Goal: Task Accomplishment & Management: Manage account settings

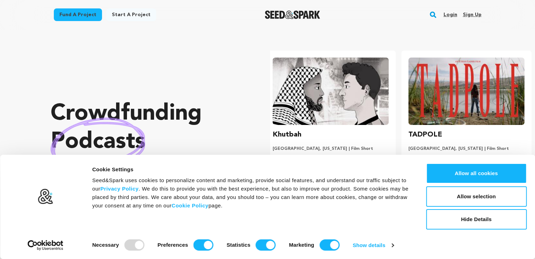
scroll to position [0, 141]
click at [470, 13] on link "Sign up" at bounding box center [471, 14] width 19 height 11
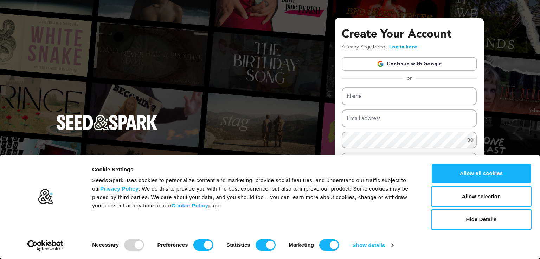
click at [539, 51] on div "Create Your Account Already Registered? Log in here Continue with Google or eyJ…" at bounding box center [270, 129] width 540 height 259
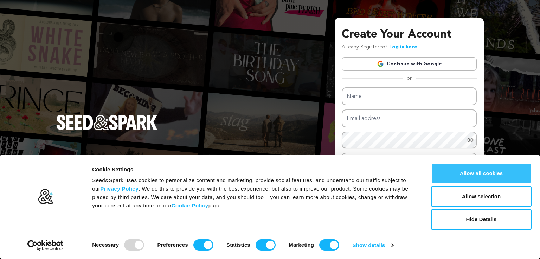
click at [490, 176] on button "Allow all cookies" at bounding box center [481, 173] width 101 height 20
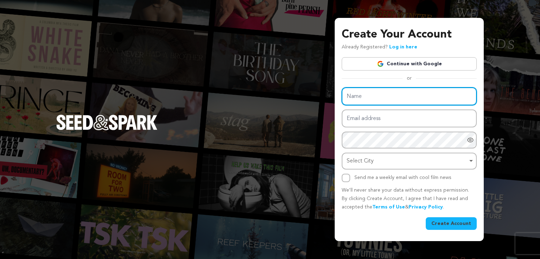
click at [377, 93] on input "Name" at bounding box center [409, 97] width 135 height 18
type input "NSC tire and trailers"
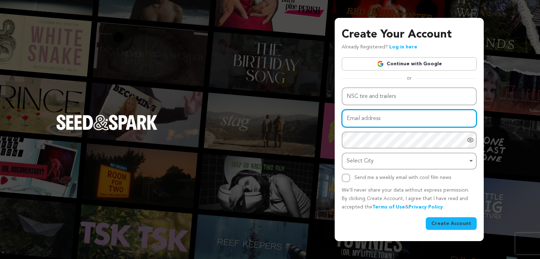
click at [377, 117] on input "Email address" at bounding box center [409, 119] width 135 height 18
type input "[EMAIL_ADDRESS][DOMAIN_NAME]"
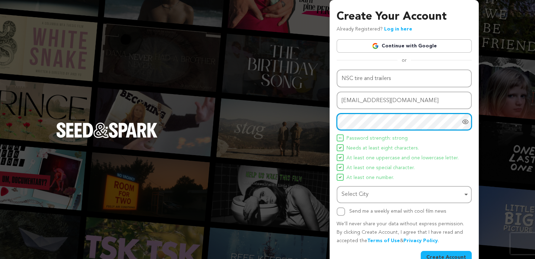
click at [367, 191] on div "Select City Remove item" at bounding box center [401, 195] width 121 height 10
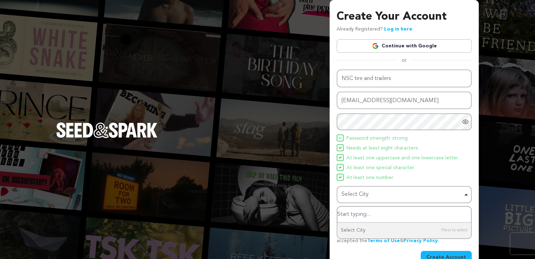
click at [368, 215] on input "Select City" at bounding box center [404, 215] width 134 height 16
type input "At"
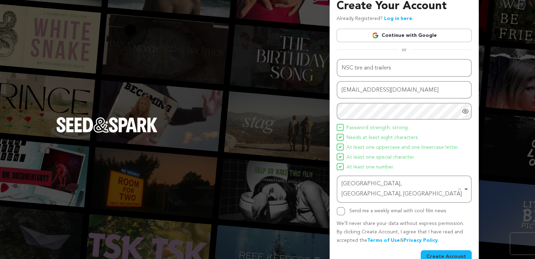
scroll to position [15, 0]
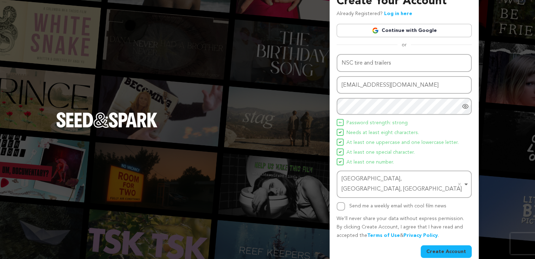
click at [439, 246] on button "Create Account" at bounding box center [445, 252] width 51 height 13
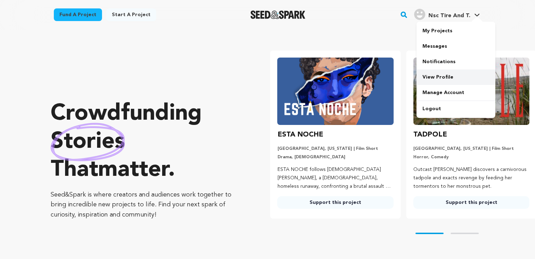
click at [445, 80] on link "View Profile" at bounding box center [455, 77] width 79 height 15
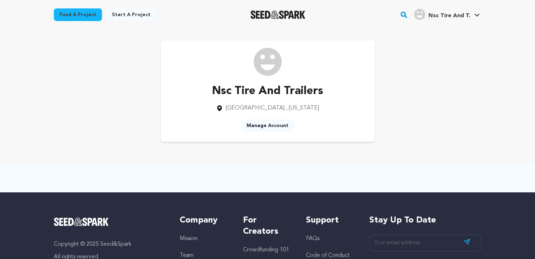
click at [266, 128] on link "Manage Account" at bounding box center [267, 125] width 53 height 13
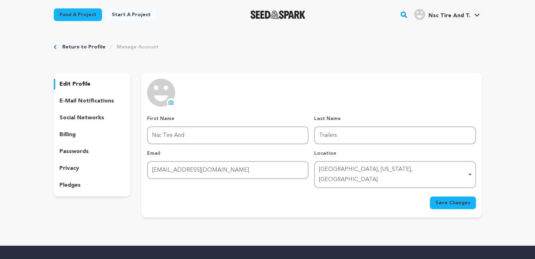
click at [170, 103] on icon at bounding box center [171, 103] width 6 height 6
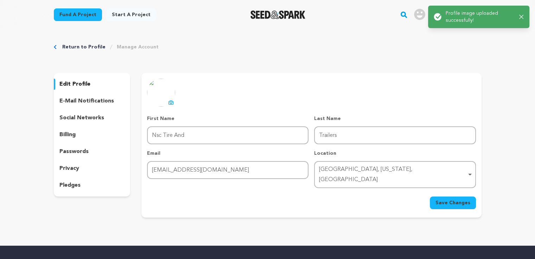
click at [457, 200] on span "Save Changes" at bounding box center [452, 203] width 35 height 7
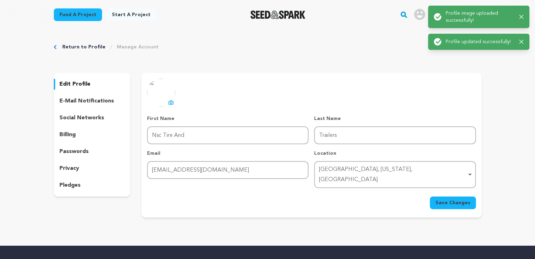
click at [85, 119] on p "social networks" at bounding box center [81, 118] width 45 height 8
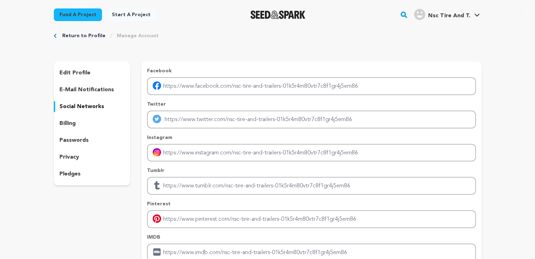
scroll to position [19, 0]
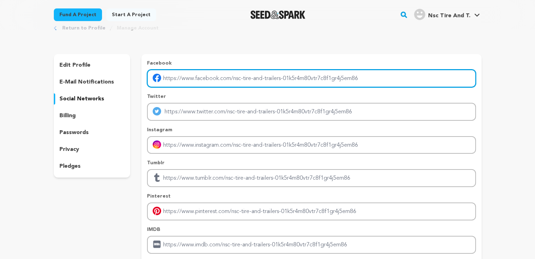
click at [186, 79] on input "Enter facebook profile link" at bounding box center [311, 79] width 328 height 18
click at [187, 79] on input "Enter facebook profile link" at bounding box center [311, 79] width 328 height 18
paste input "https://nsctireandtrailer.com/"
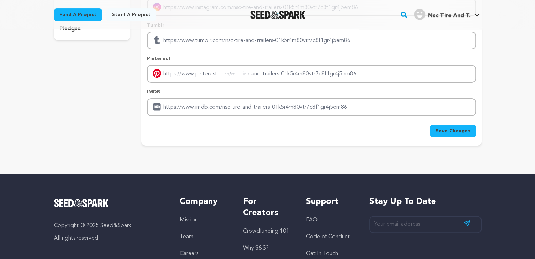
scroll to position [155, 0]
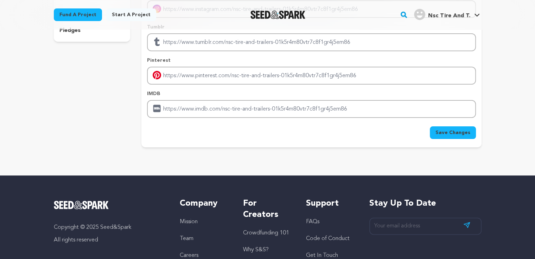
type input "https://nsctireandtrailer.com/"
click at [459, 127] on button "Save Changes" at bounding box center [452, 133] width 46 height 13
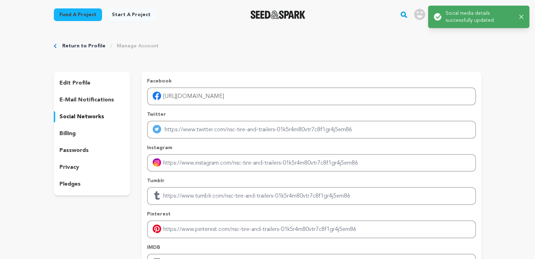
scroll to position [0, 0]
click at [76, 85] on p "edit profile" at bounding box center [74, 84] width 31 height 8
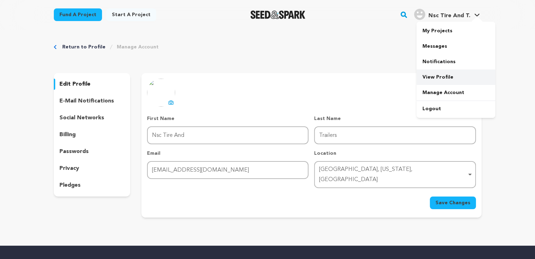
click at [441, 76] on link "View Profile" at bounding box center [455, 77] width 79 height 15
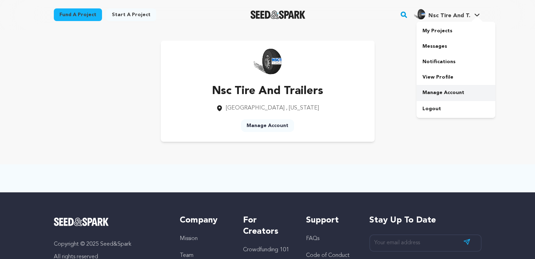
click at [436, 92] on link "Manage Account" at bounding box center [455, 92] width 79 height 15
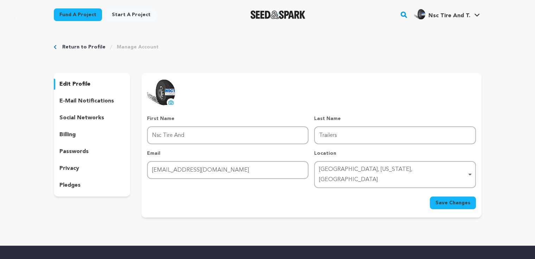
click at [101, 118] on p "social networks" at bounding box center [81, 118] width 45 height 8
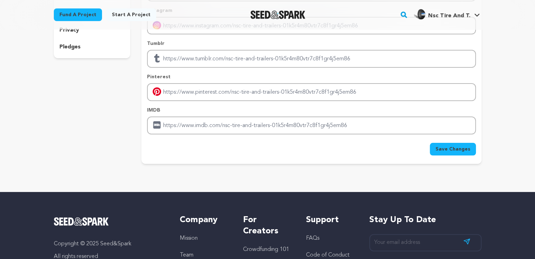
scroll to position [142, 0]
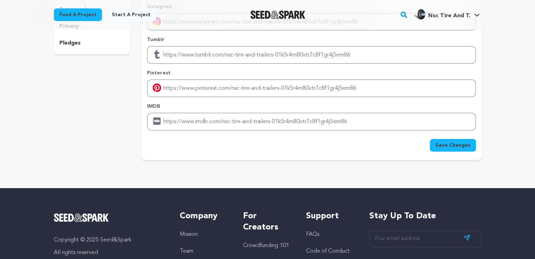
click at [462, 147] on span "Save Changes" at bounding box center [452, 145] width 35 height 7
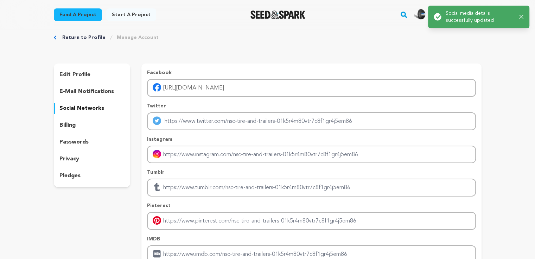
scroll to position [6, 0]
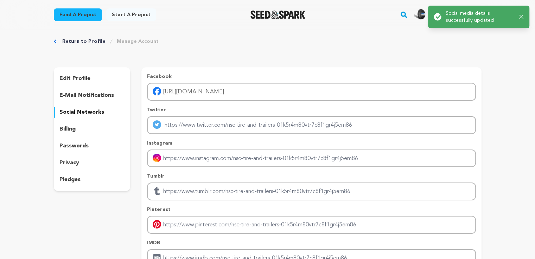
click at [86, 42] on link "Return to Profile" at bounding box center [83, 41] width 43 height 7
